Goal: Information Seeking & Learning: Learn about a topic

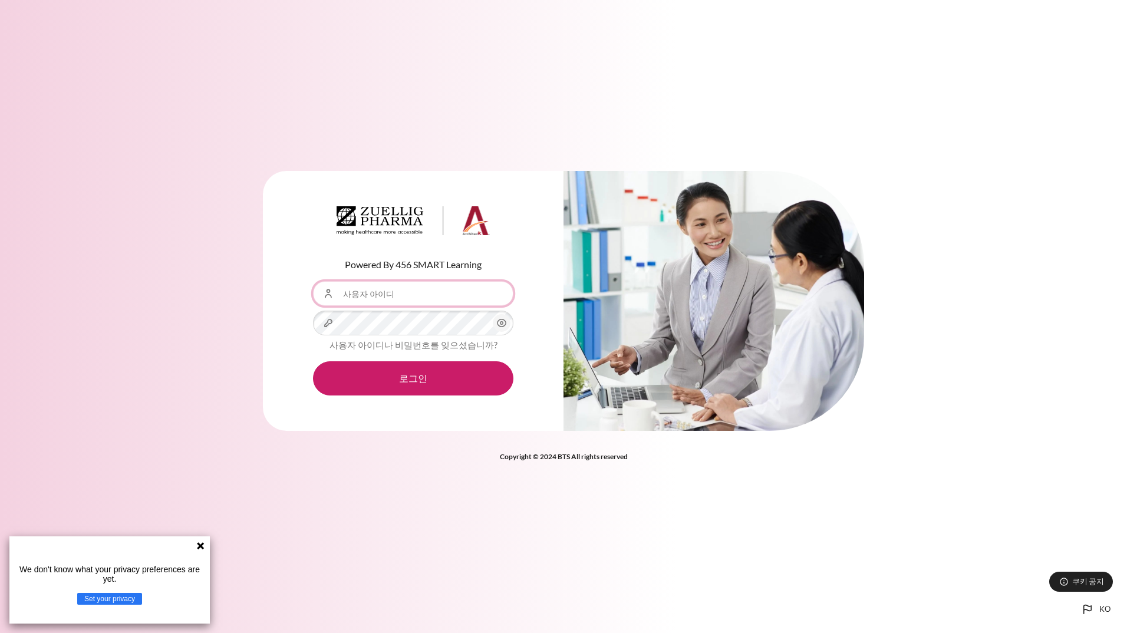
click at [435, 296] on input "사용자 아이디" at bounding box center [413, 293] width 200 height 25
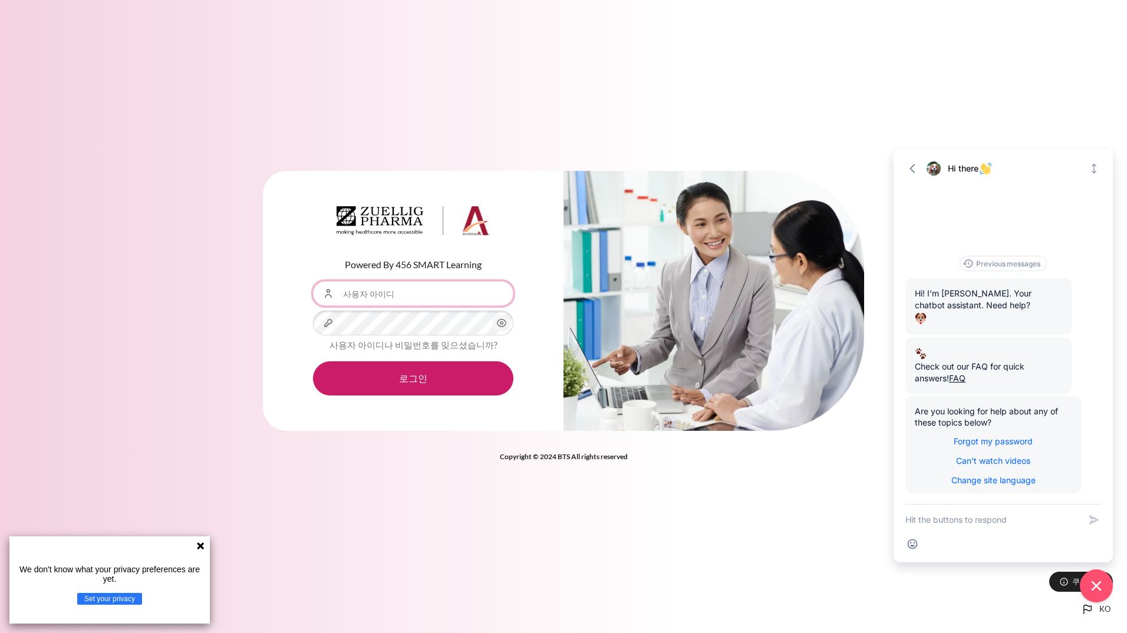
type input "[EMAIL_ADDRESS][DOMAIN_NAME]"
click at [313, 361] on button "로그인" at bounding box center [413, 378] width 200 height 34
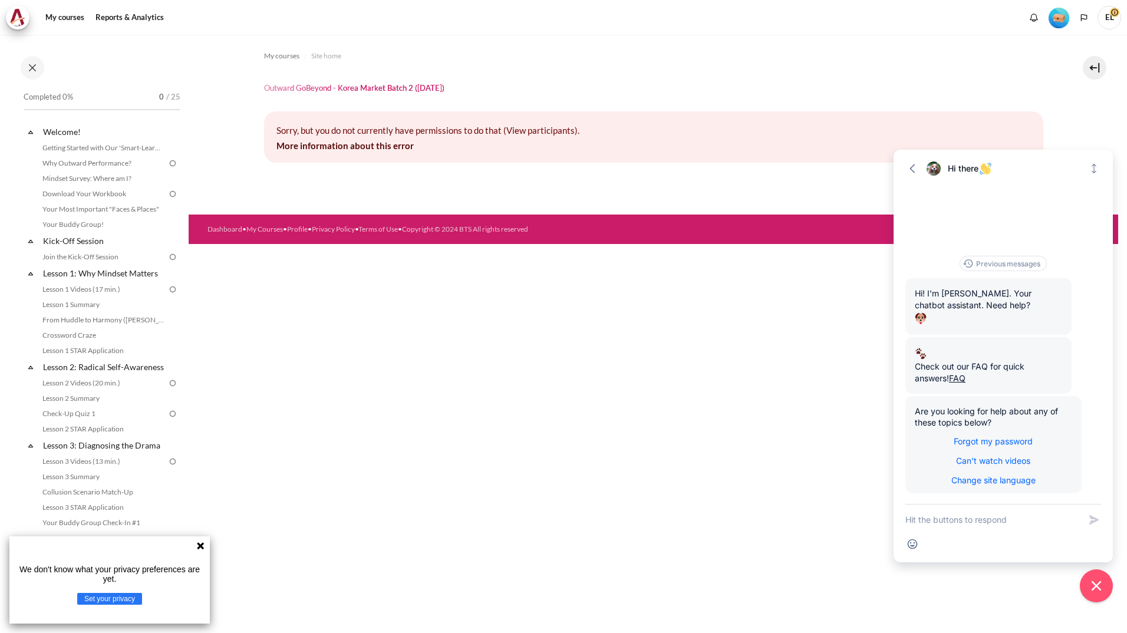
drag, startPoint x: 1065, startPoint y: 0, endPoint x: 726, endPoint y: 87, distance: 349.9
click at [726, 87] on header "Outward GoBeyond - Korea Market Batch 2 ([DATE])" at bounding box center [653, 88] width 779 height 10
click at [1109, 19] on span "EL" at bounding box center [1109, 18] width 24 height 24
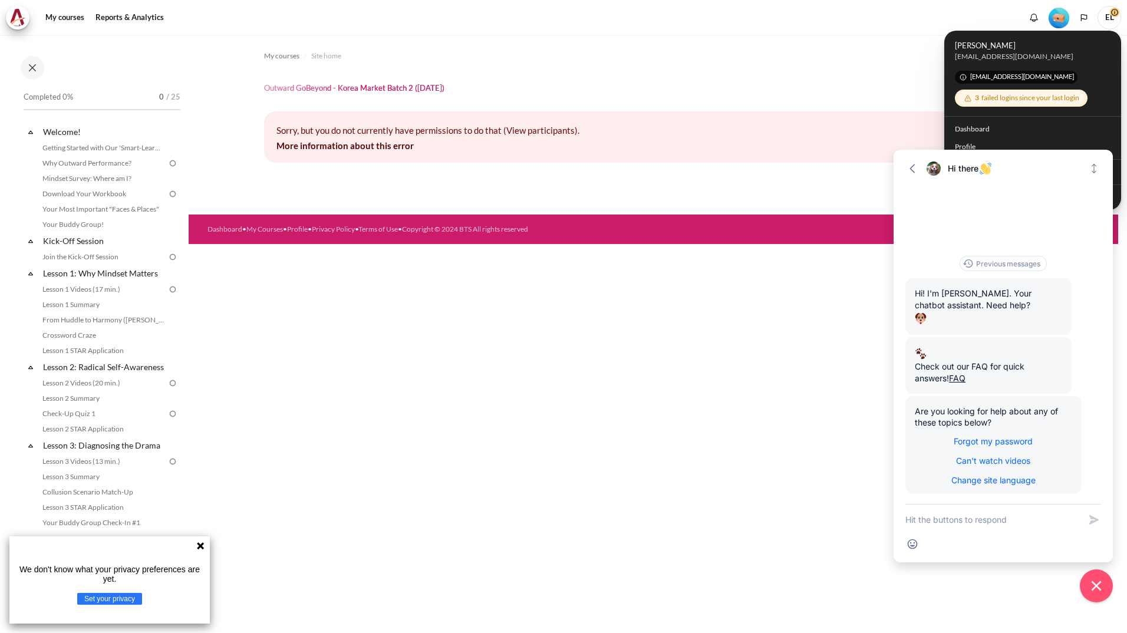
click at [829, 92] on header "Outward GoBeyond - Korea Market Batch 2 ([DATE])" at bounding box center [653, 88] width 779 height 10
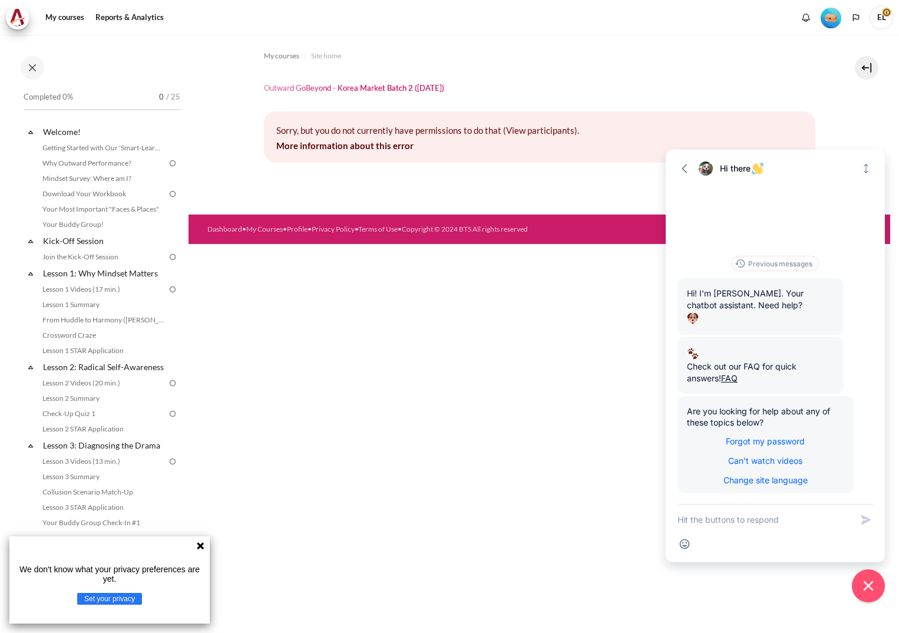
click at [523, 385] on div "My courses Site home Outward GoBeyond - Korea Market Batch 2 (Sep 2025) Sorry, …" at bounding box center [540, 334] width 702 height 598
click at [529, 383] on div "My courses Site home Outward GoBeyond - Korea Market Batch 2 (Sep 2025) Sorry, …" at bounding box center [540, 334] width 702 height 598
click at [510, 383] on div "My courses Site home Outward GoBeyond - Korea Market Batch 2 (Sep 2025) Sorry, …" at bounding box center [540, 334] width 702 height 598
click at [78, 147] on link "Getting Started with Our 'Smart-Learning' Platform" at bounding box center [103, 148] width 128 height 14
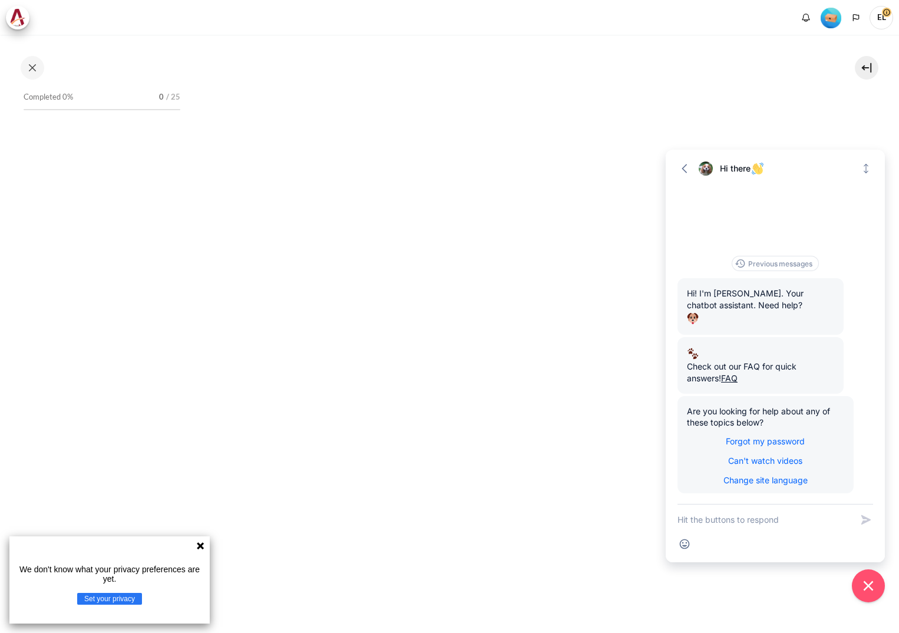
scroll to position [354, 0]
click at [205, 546] on icon at bounding box center [200, 545] width 9 height 9
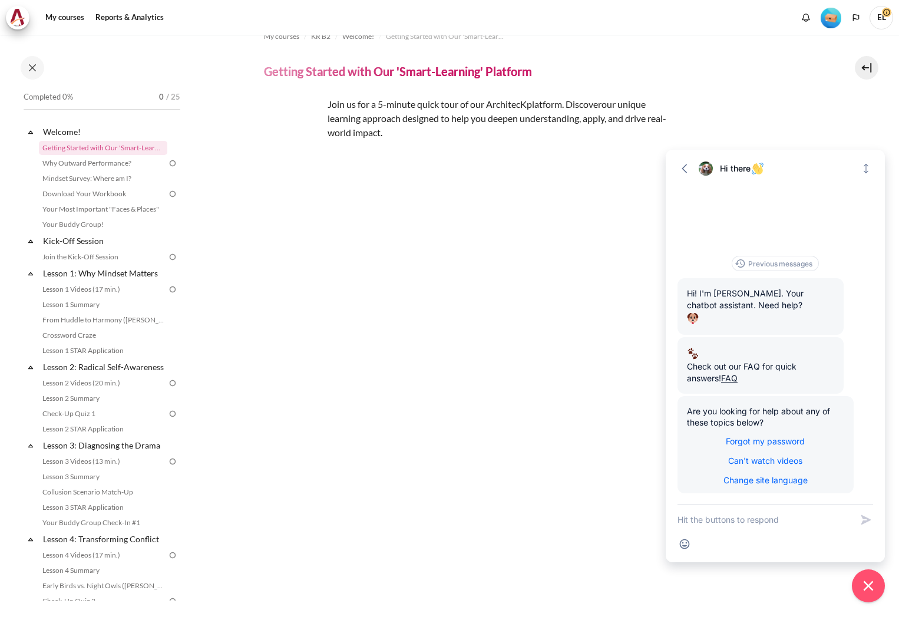
scroll to position [0, 0]
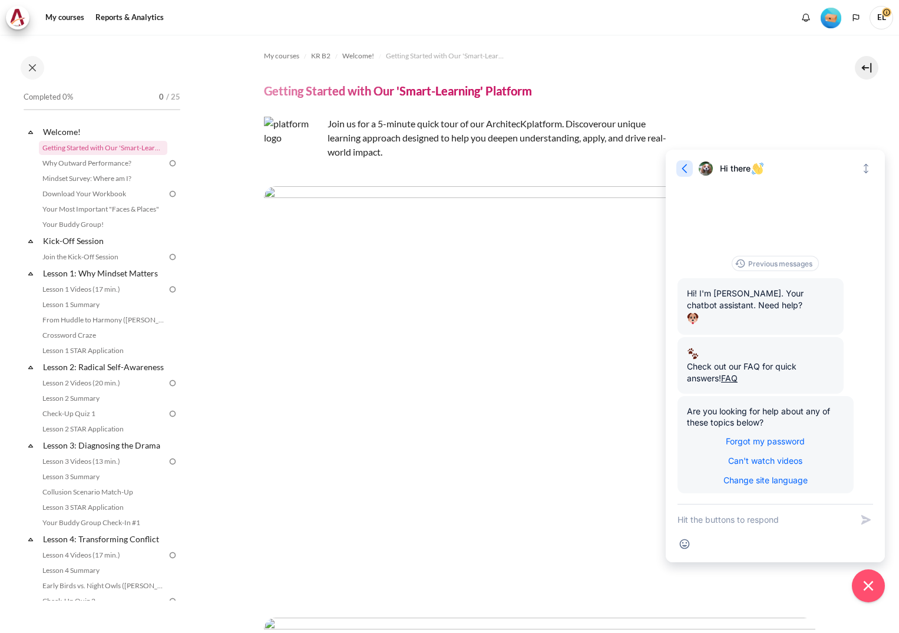
click at [686, 173] on icon "button" at bounding box center [685, 169] width 12 height 12
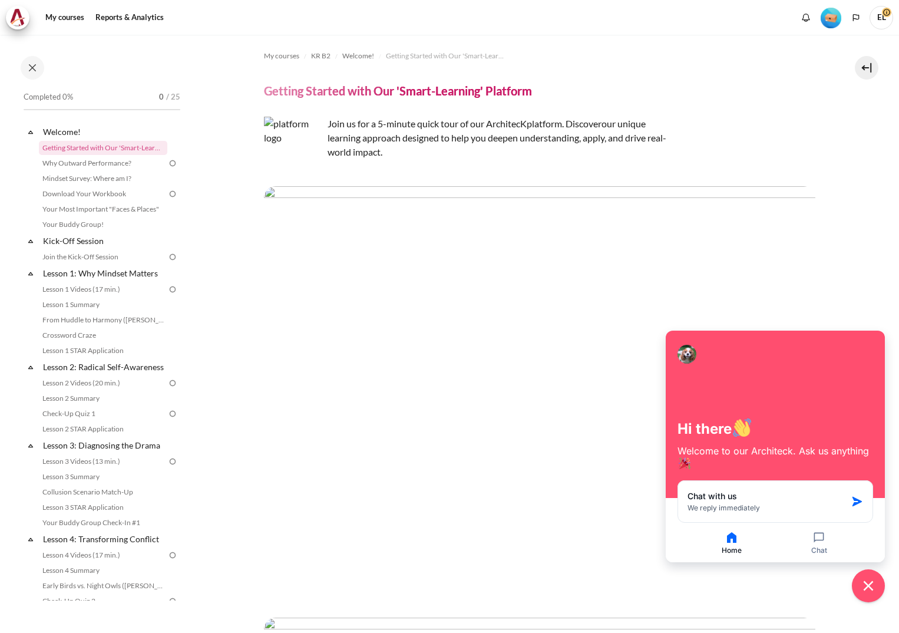
drag, startPoint x: 812, startPoint y: 357, endPoint x: 1018, endPoint y: 206, distance: 255.6
click at [899, 206] on html "Skip to main content Open course index Completed 0% 0 / 25 Expand Collapse" at bounding box center [449, 316] width 899 height 633
click at [727, 542] on icon "button" at bounding box center [732, 537] width 14 height 14
click at [730, 543] on icon "button" at bounding box center [731, 537] width 9 height 11
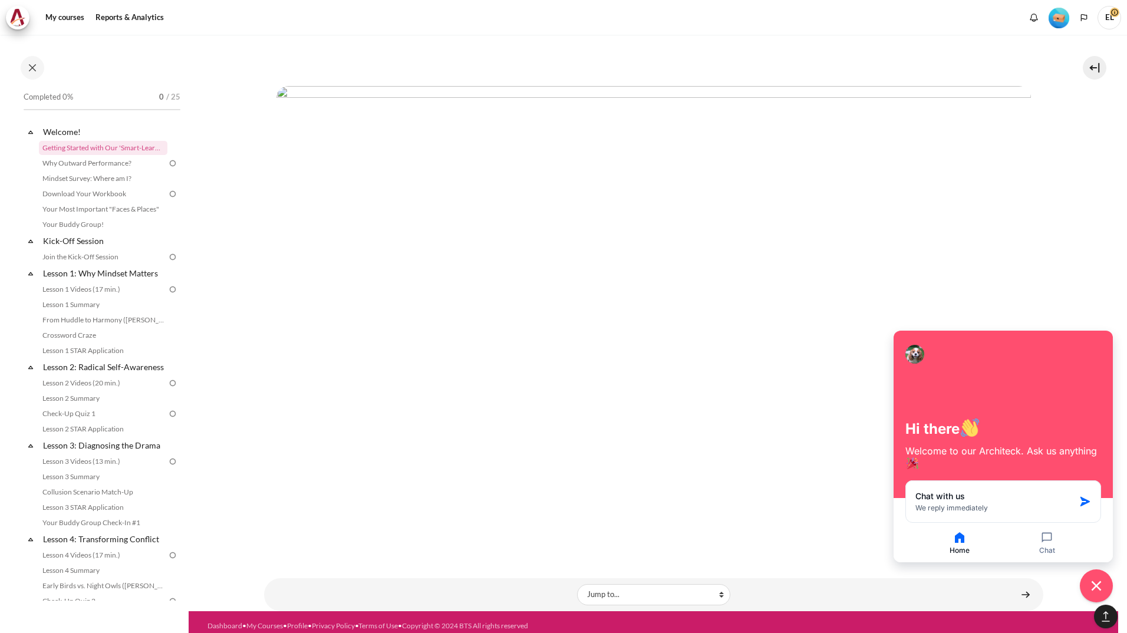
scroll to position [3604, 0]
drag, startPoint x: 1016, startPoint y: 341, endPoint x: 585, endPoint y: 540, distance: 474.7
click at [585, 540] on body "Skip to main content Open course index Completed 0% 0 / 25 Expand Collapse" at bounding box center [563, 316] width 1127 height 633
click at [899, 357] on div at bounding box center [1003, 354] width 196 height 24
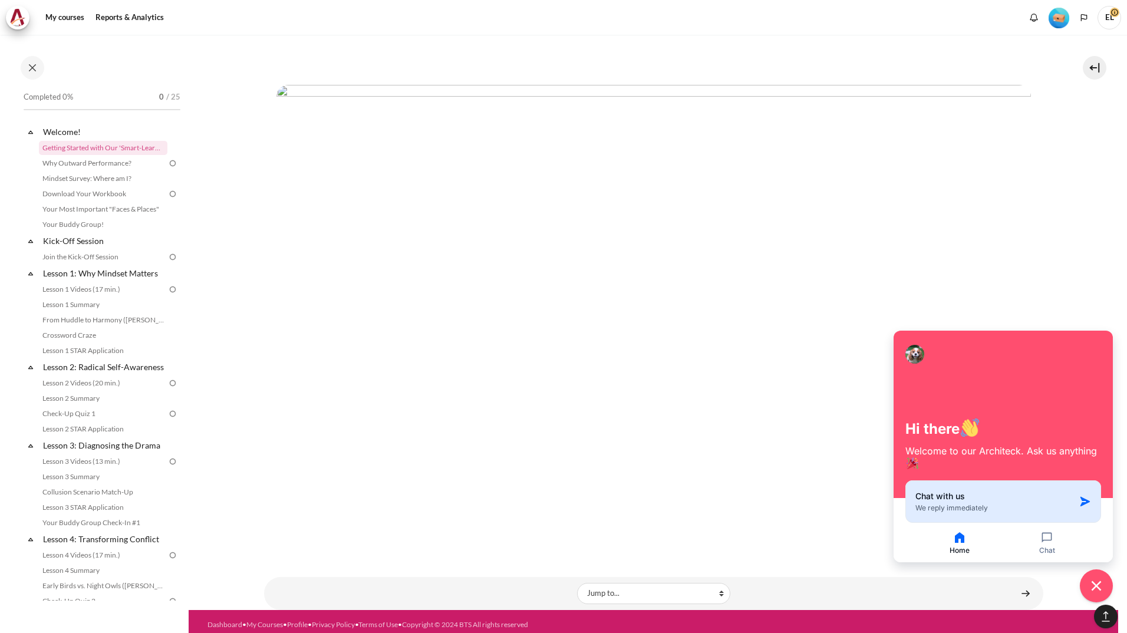
drag, startPoint x: 980, startPoint y: 343, endPoint x: 1033, endPoint y: 493, distance: 158.8
click at [899, 493] on div "Hi there Welcome to our Architeck. Ask us anything Chat with us We reply immedi…" at bounding box center [1003, 447] width 219 height 232
drag, startPoint x: 1033, startPoint y: 493, endPoint x: 1100, endPoint y: 345, distance: 161.7
drag, startPoint x: 1100, startPoint y: 345, endPoint x: 1031, endPoint y: 334, distance: 69.3
click at [899, 334] on div "Hi there Welcome to our Architeck. Ask us anything" at bounding box center [1003, 414] width 219 height 167
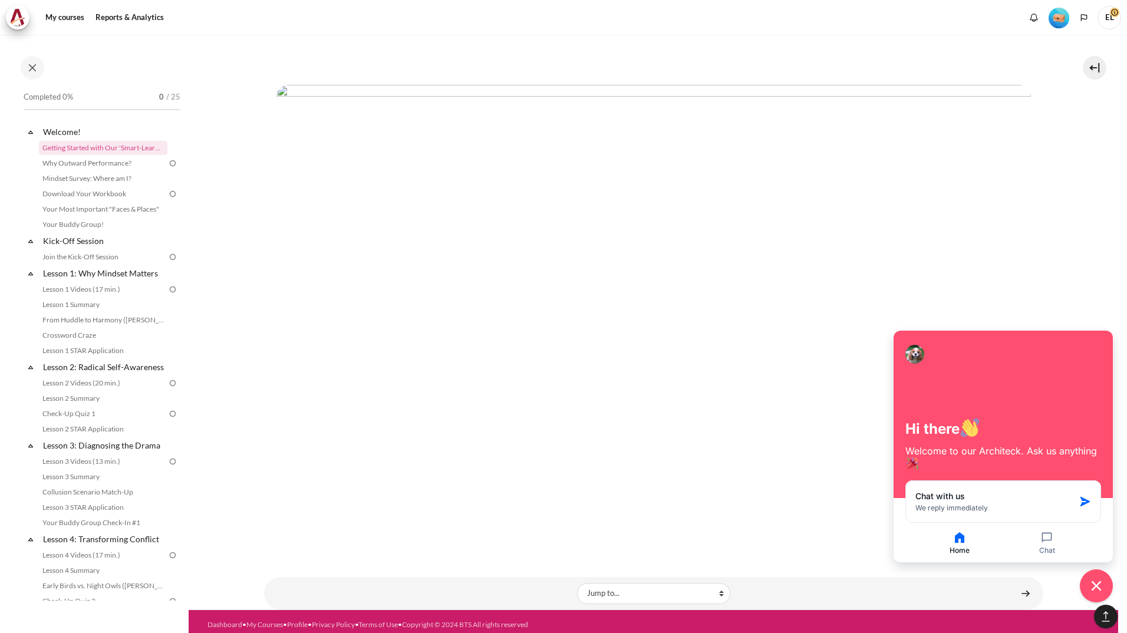
drag, startPoint x: 909, startPoint y: 549, endPoint x: 909, endPoint y: 420, distance: 128.5
click at [899, 420] on div "Hi there Welcome to our Architeck. Ask us anything Chat with us We reply immedi…" at bounding box center [1003, 447] width 219 height 232
click at [719, 495] on img "Content" at bounding box center [653, 297] width 754 height 424
drag, startPoint x: 912, startPoint y: 347, endPoint x: 870, endPoint y: 340, distance: 43.0
click at [870, 340] on body "Skip to main content Open course index Completed 0% 0 / 25 Expand Collapse" at bounding box center [563, 316] width 1127 height 633
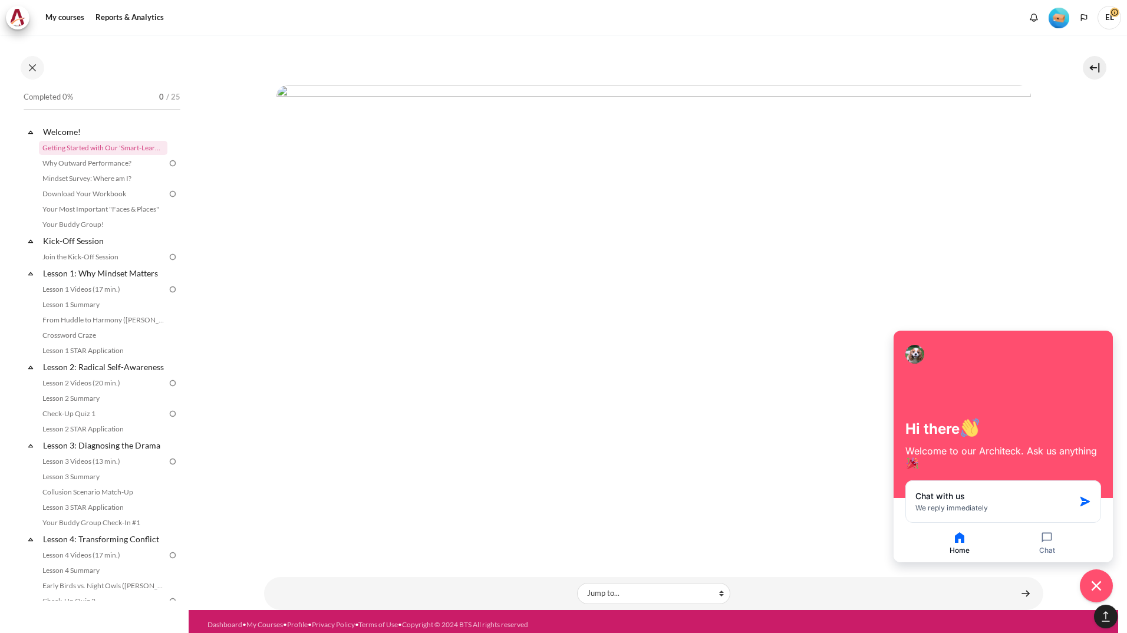
drag, startPoint x: 870, startPoint y: 340, endPoint x: 957, endPoint y: 370, distance: 92.3
click at [899, 365] on div at bounding box center [1003, 354] width 196 height 24
drag, startPoint x: 1035, startPoint y: 407, endPoint x: 1074, endPoint y: 366, distance: 57.1
click at [899, 366] on div "Hi there Welcome to our Architeck. Ask us anything" at bounding box center [1003, 414] width 219 height 167
drag, startPoint x: 1074, startPoint y: 366, endPoint x: 1032, endPoint y: 401, distance: 55.2
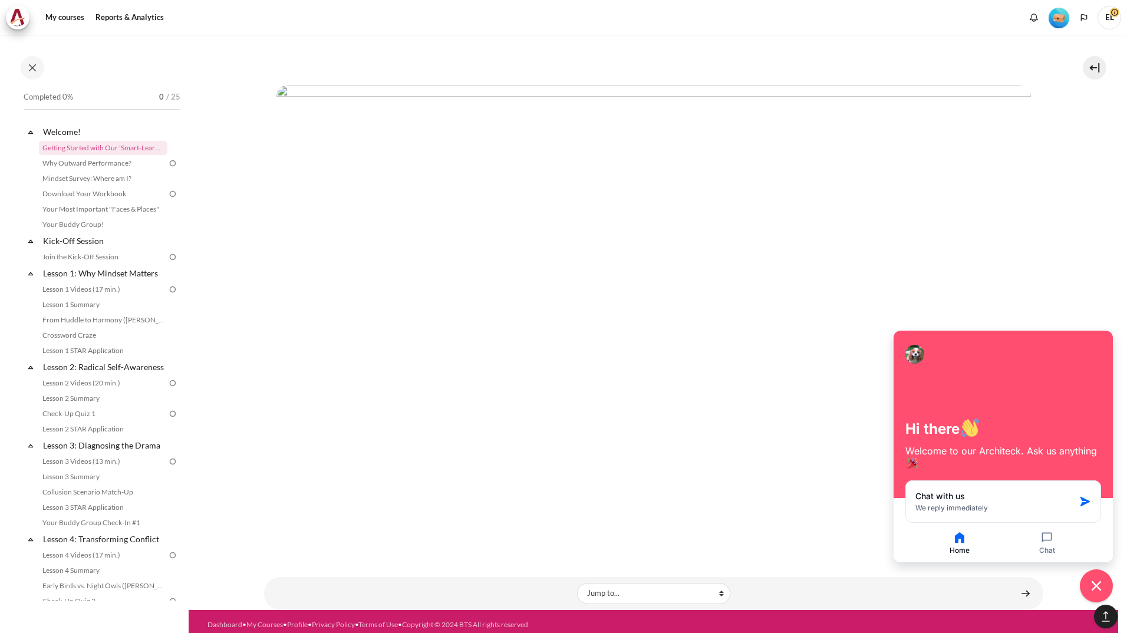
click at [899, 401] on div "Hi there Welcome to our Architeck. Ask us anything" at bounding box center [1003, 414] width 219 height 167
click at [91, 167] on link "Why Outward Performance?" at bounding box center [103, 163] width 128 height 14
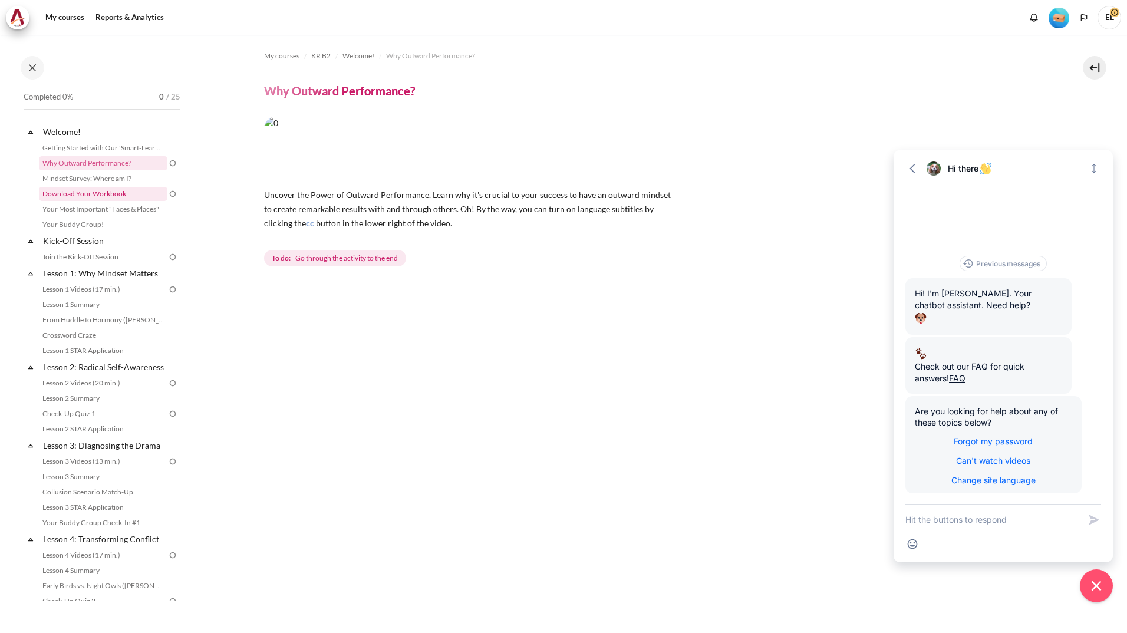
click at [80, 193] on link "Download Your Workbook" at bounding box center [103, 194] width 128 height 14
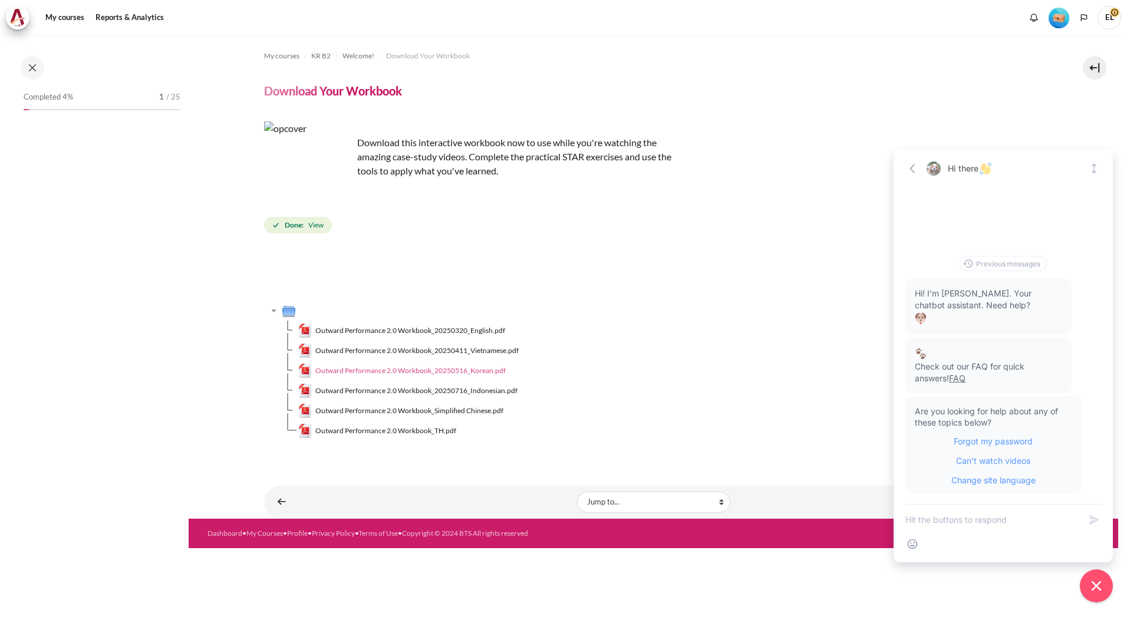
click at [395, 368] on span "Outward Performance 2.0 Workbook_20250516_Korean.pdf" at bounding box center [410, 370] width 190 height 11
